Goal: Information Seeking & Learning: Learn about a topic

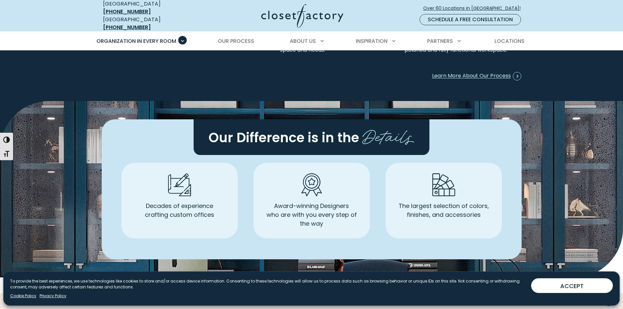
scroll to position [1796, 0]
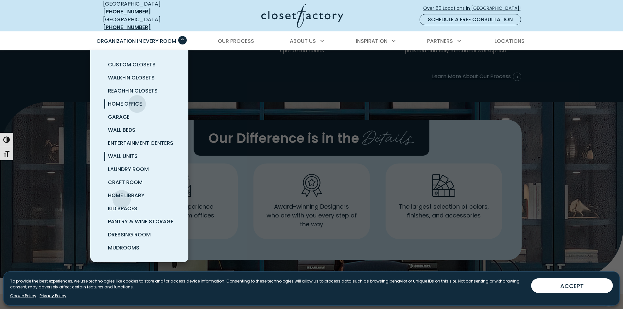
click at [122, 160] on span "Wall Units" at bounding box center [123, 156] width 30 height 8
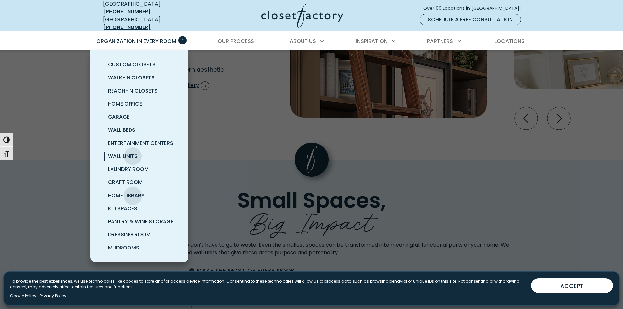
scroll to position [29, 0]
click at [134, 215] on link "Kid Spaces" at bounding box center [147, 208] width 98 height 13
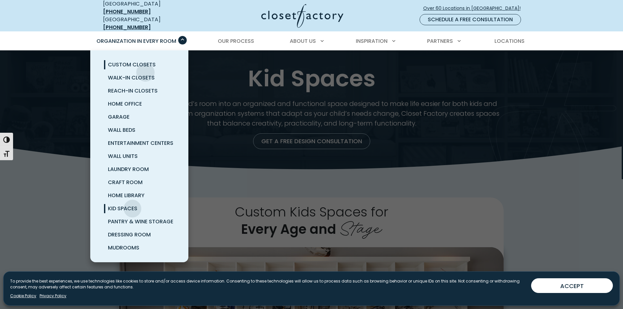
click at [145, 66] on span "Custom Closets" at bounding box center [132, 65] width 48 height 8
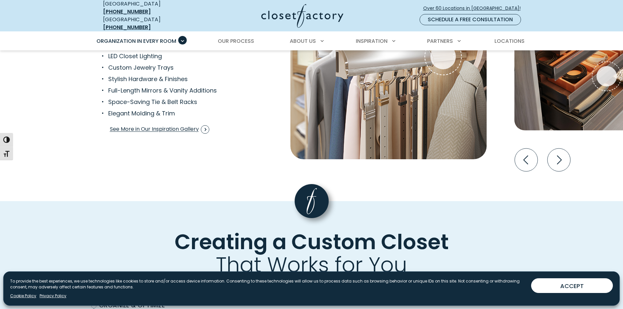
scroll to position [1325, 0]
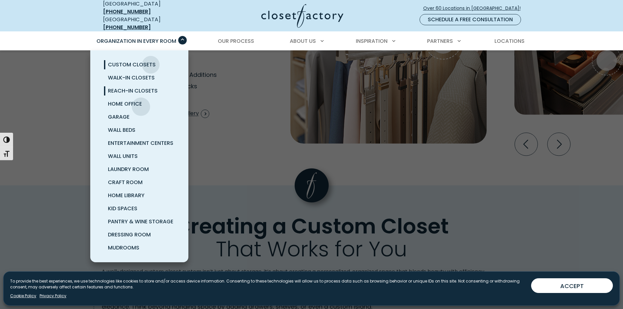
click at [141, 95] on span "Reach-In Closets" at bounding box center [133, 91] width 50 height 8
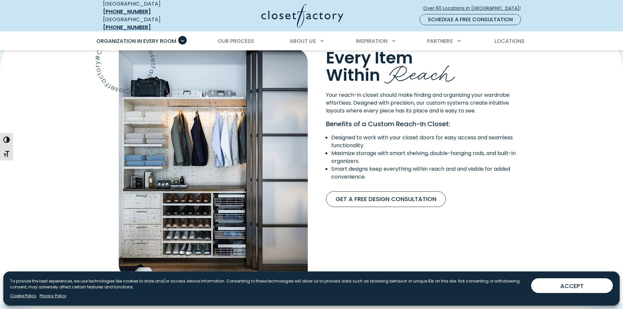
scroll to position [519, 0]
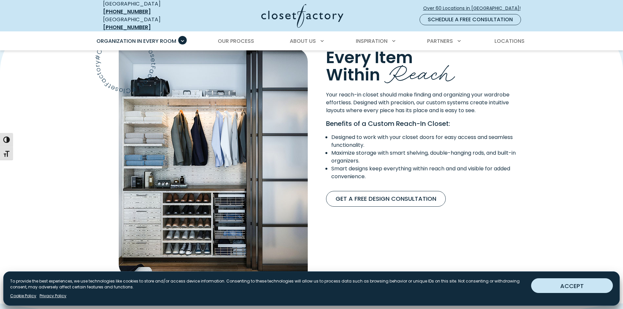
click at [554, 286] on button "ACCEPT" at bounding box center [572, 285] width 82 height 15
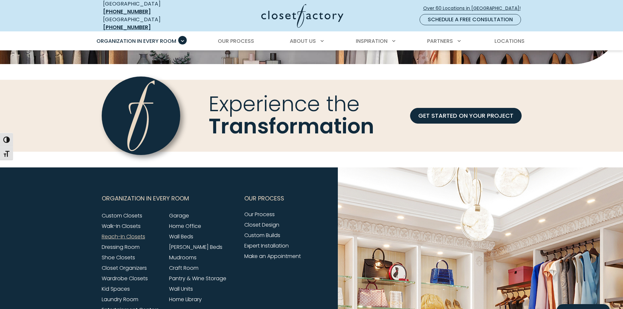
scroll to position [2033, 0]
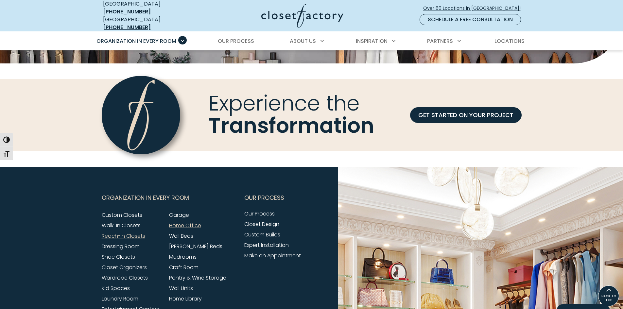
click at [192, 229] on link "Home Office" at bounding box center [185, 226] width 32 height 8
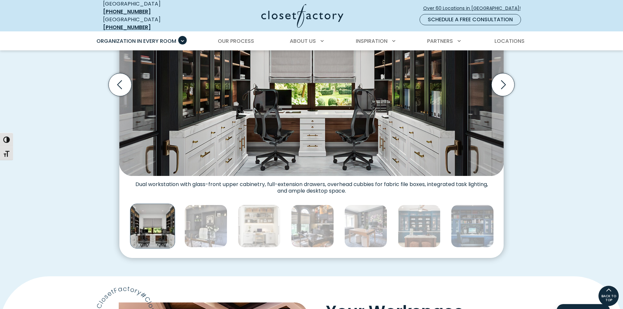
scroll to position [269, 0]
click at [246, 234] on img "Thumbnail Gallery" at bounding box center [259, 226] width 43 height 43
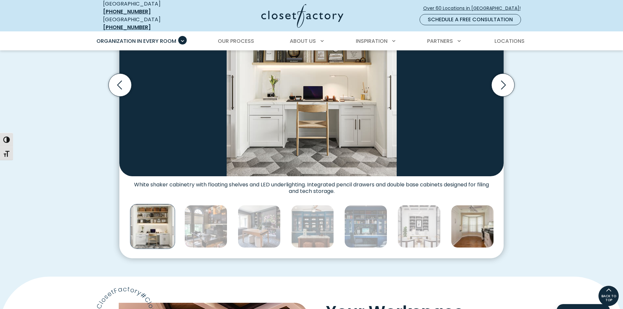
click at [456, 228] on img "Thumbnail Gallery" at bounding box center [472, 226] width 43 height 43
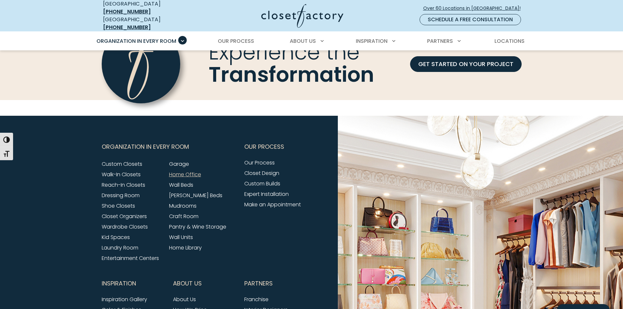
scroll to position [2063, 0]
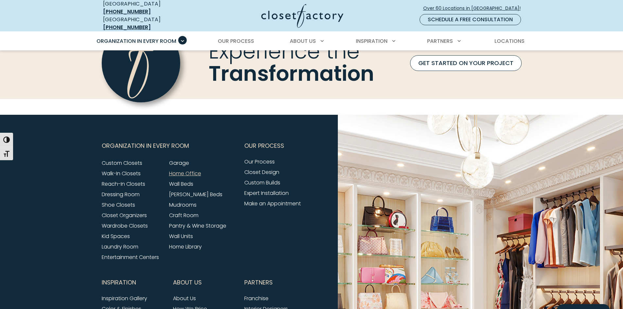
click at [457, 61] on link "GET STARTED ON YOUR PROJECT" at bounding box center [466, 63] width 112 height 16
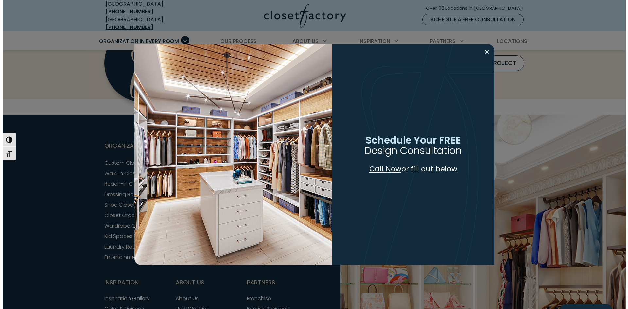
scroll to position [2063, 0]
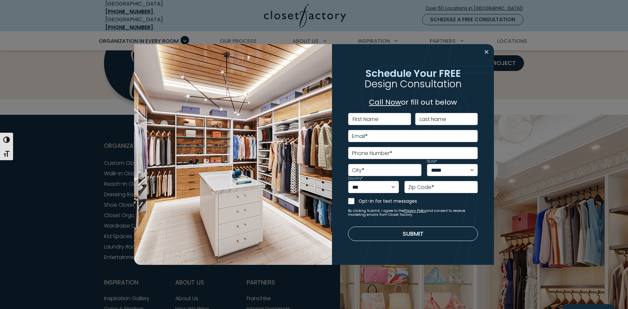
click at [484, 53] on button "Close modal" at bounding box center [486, 52] width 9 height 10
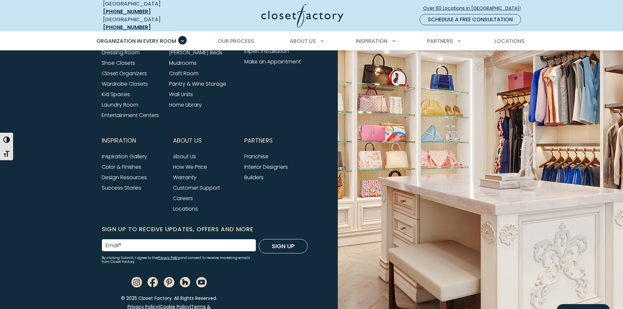
scroll to position [2305, 0]
